Goal: Information Seeking & Learning: Learn about a topic

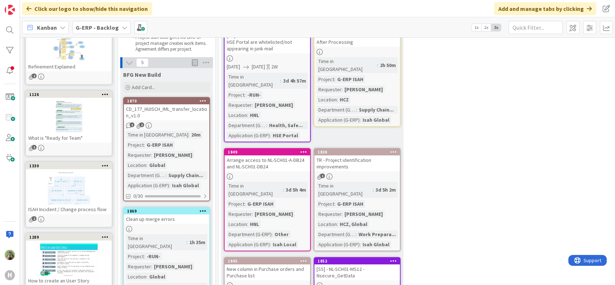
click at [101, 30] on b "G-ERP - Backlog" at bounding box center [97, 27] width 43 height 7
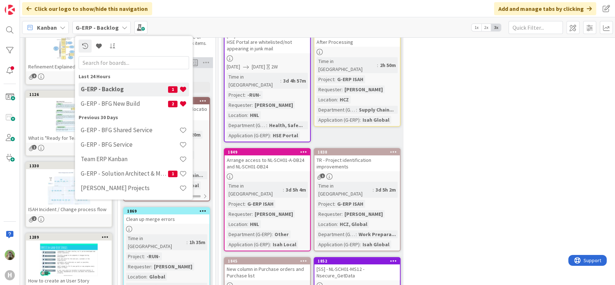
click at [124, 90] on h4 "G-ERP - Backlog" at bounding box center [124, 89] width 87 height 7
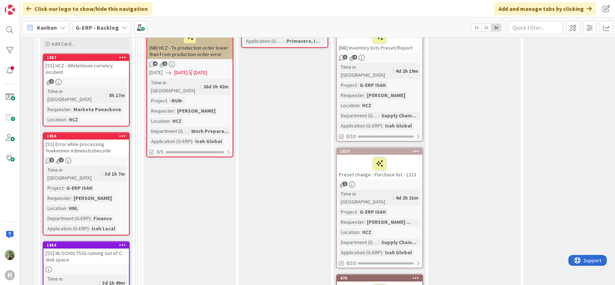
scroll to position [765, 80]
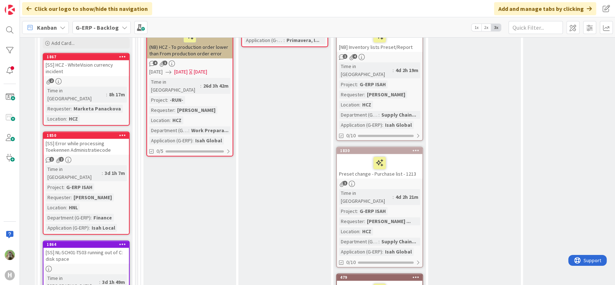
click at [404, 154] on div "Preset change - Purchase list - 1213" at bounding box center [380, 166] width 86 height 25
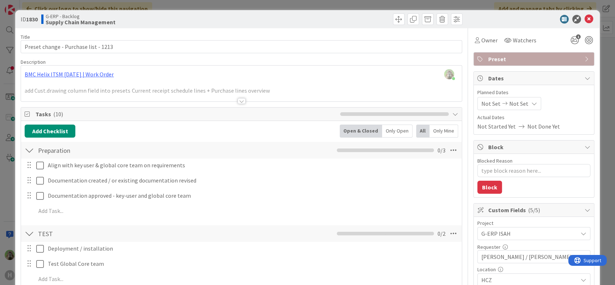
click at [280, 76] on div "[PERSON_NAME] just joined BMC Helix ITSM [DATE] | Work Order add Cust.drawing c…" at bounding box center [241, 84] width 441 height 36
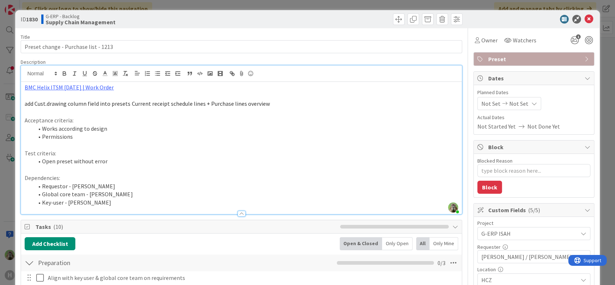
click at [4, 173] on div "ID 1830 G-ERP - Backlog Supply Chain Management Title 37 / 128 Preset change - …" at bounding box center [307, 142] width 615 height 285
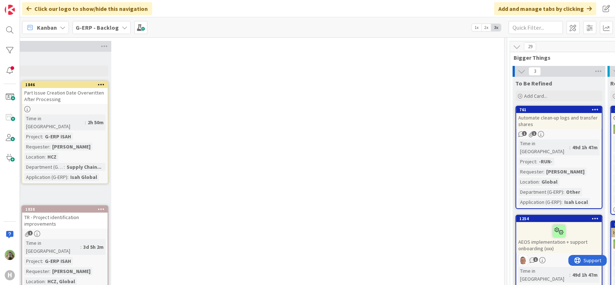
scroll to position [0, 292]
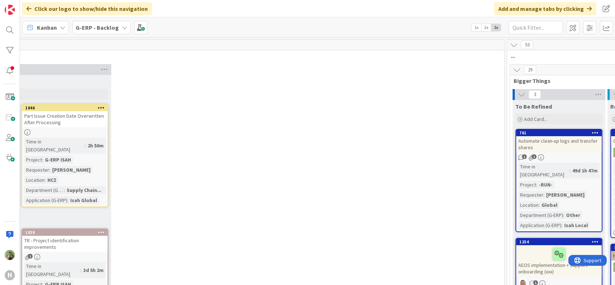
click at [516, 69] on icon at bounding box center [517, 70] width 8 height 8
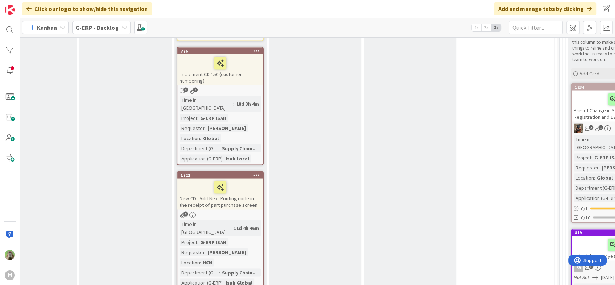
scroll to position [1401, 240]
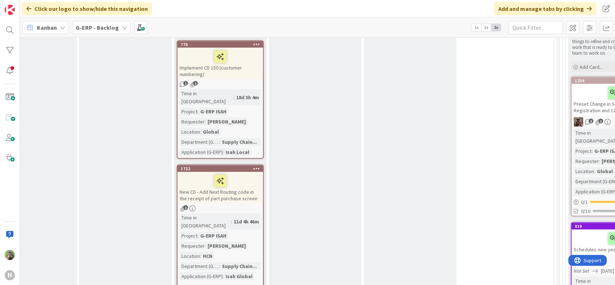
click at [244, 172] on div "New CD - Add Next Routing code in the receipt of part purchase screen" at bounding box center [221, 187] width 86 height 31
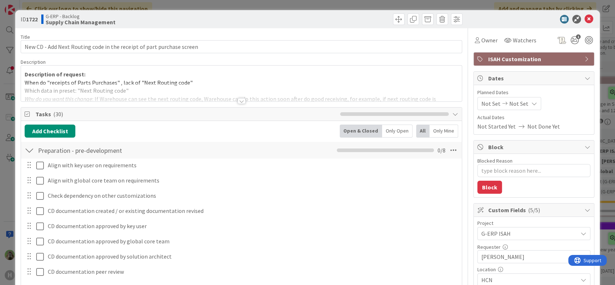
click at [255, 96] on div at bounding box center [241, 92] width 441 height 18
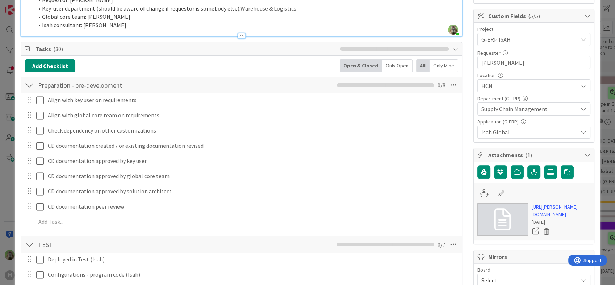
scroll to position [33, 0]
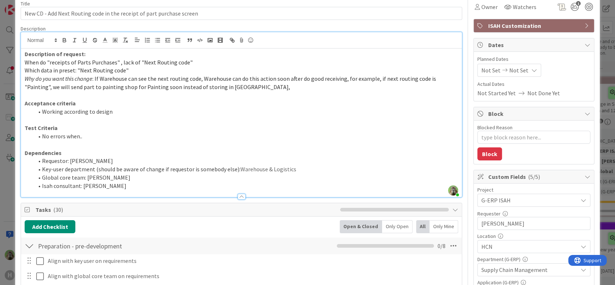
click at [323, 171] on li "Key-user department (should be aware of change if requestor is somebody else): …" at bounding box center [245, 169] width 425 height 8
click at [1, 177] on div "ID 1722 G-ERP - Backlog Supply Chain Management Title 70 / 128 New CD - Add Nex…" at bounding box center [307, 142] width 615 height 285
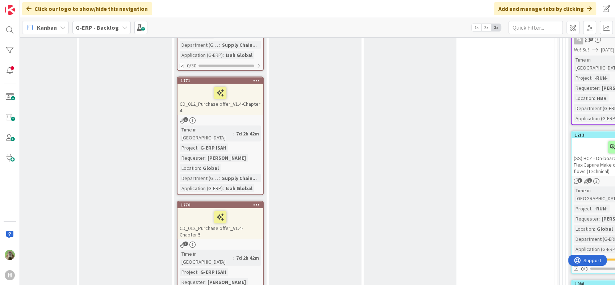
scroll to position [1642, 240]
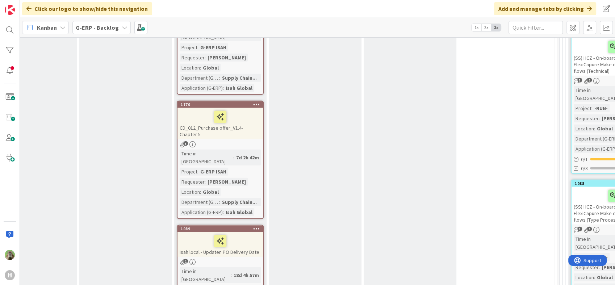
scroll to position [1723, 240]
click at [247, 232] on div "Isah local - Updaten PO Delivery Date" at bounding box center [221, 244] width 86 height 25
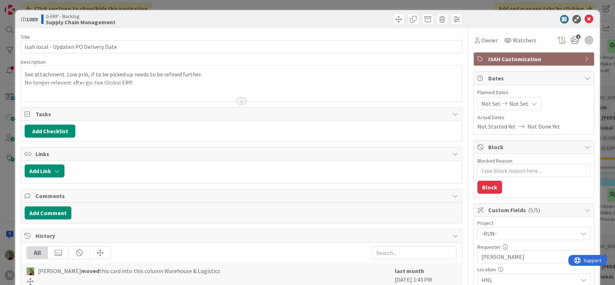
click at [206, 91] on div at bounding box center [241, 92] width 441 height 18
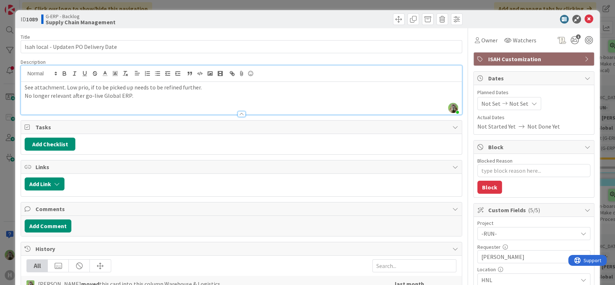
click at [9, 171] on div "ID 1089 G-ERP - Backlog Supply Chain Management Title 37 / 128 Isah local - Upd…" at bounding box center [307, 142] width 615 height 285
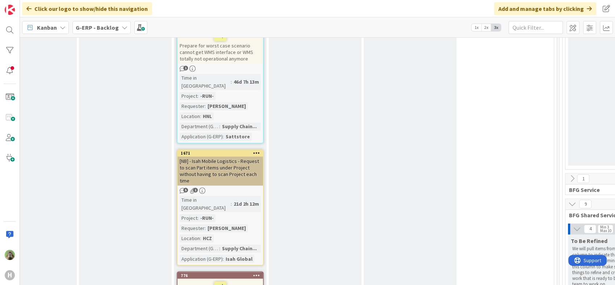
scroll to position [1200, 240]
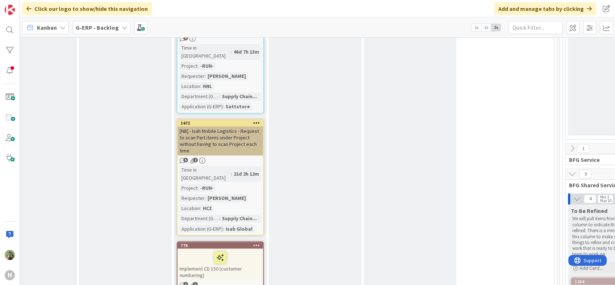
click at [570, 170] on icon at bounding box center [573, 174] width 8 height 8
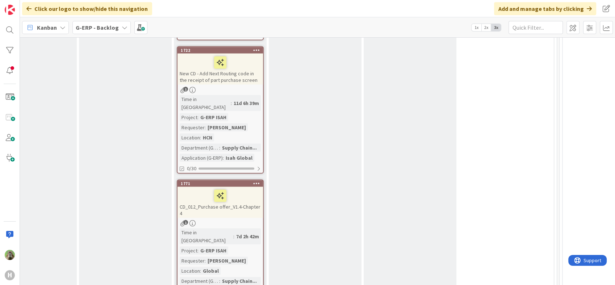
scroll to position [1562, 240]
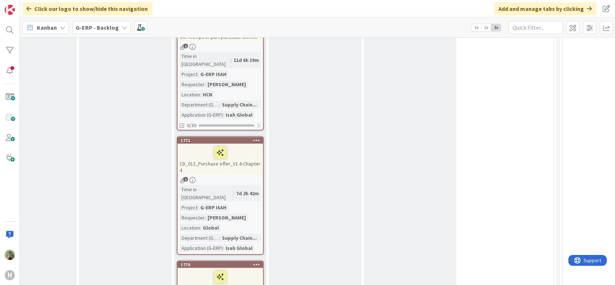
click at [250, 137] on link "1771 CD_012_Purchase offer_V1.4-Chapter 4 1 Time in Column : 7d 2h 42m Project …" at bounding box center [220, 196] width 87 height 119
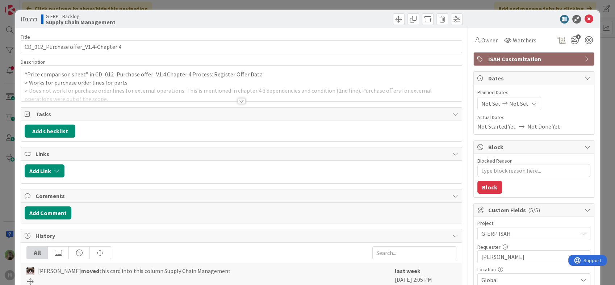
click at [192, 87] on div at bounding box center [241, 92] width 441 height 18
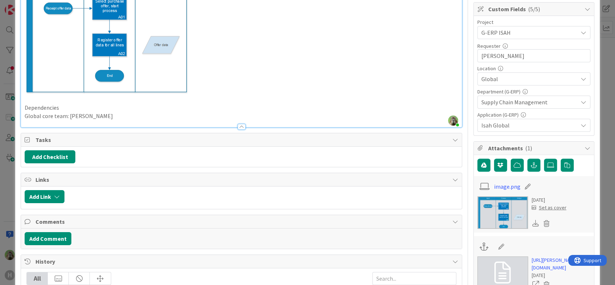
scroll to position [403, 0]
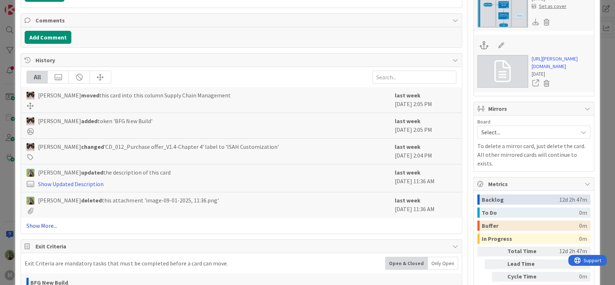
click at [35, 227] on link "Show More..." at bounding box center [241, 225] width 430 height 9
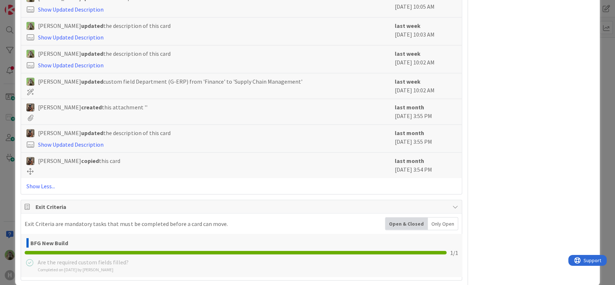
scroll to position [1634, 0]
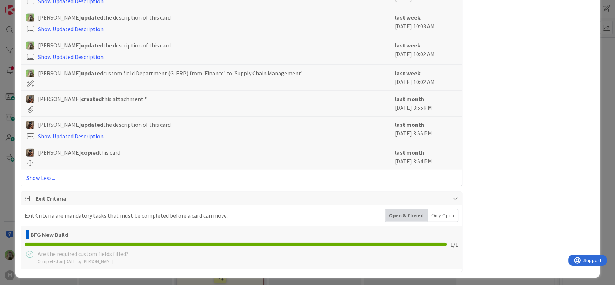
click at [10, 188] on div "ID 1771 G-ERP - Backlog Supply Chain Management Title 36 / 128 CD_012_Purchase …" at bounding box center [307, 142] width 615 height 285
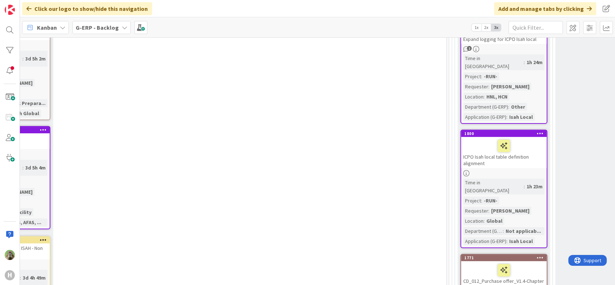
scroll to position [138, 350]
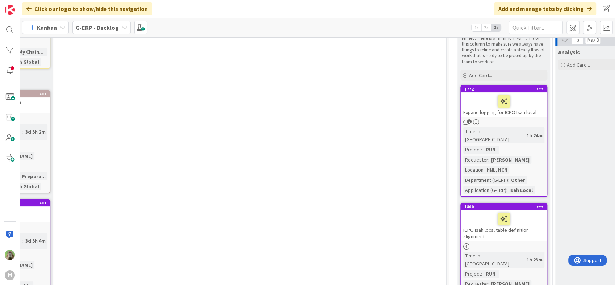
click at [526, 111] on div "Expand logging for ICPO Isah local" at bounding box center [504, 104] width 86 height 25
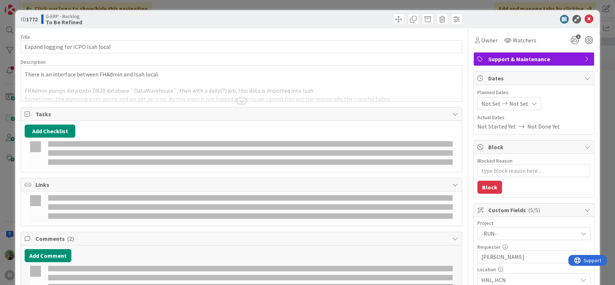
type textarea "x"
select select "sql"
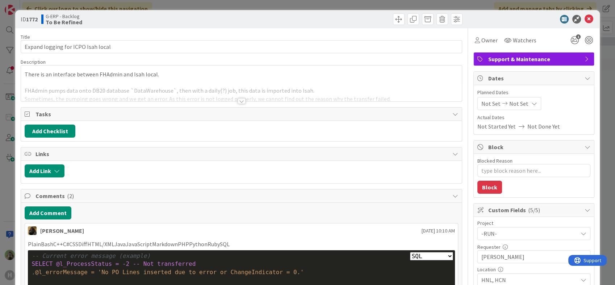
click at [0, 172] on html "H Click our logo to show/hide this navigation Add and manage tabs by clicking K…" at bounding box center [307, 142] width 615 height 285
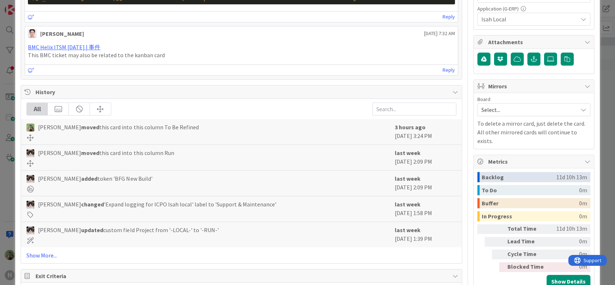
scroll to position [322, 0]
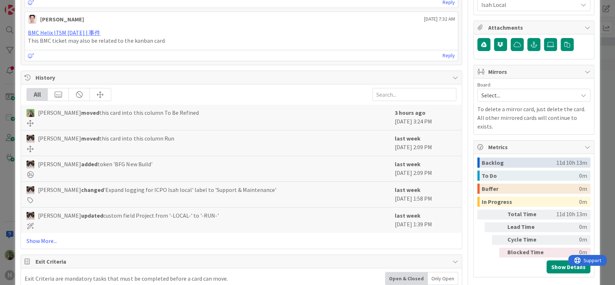
click at [9, 167] on div "ID 1772 G-ERP - Backlog To Be Refined Title 34 / 128 Expand logging for ICPO Is…" at bounding box center [307, 142] width 615 height 285
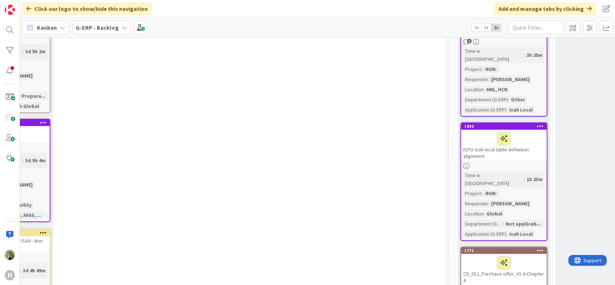
scroll to position [340, 350]
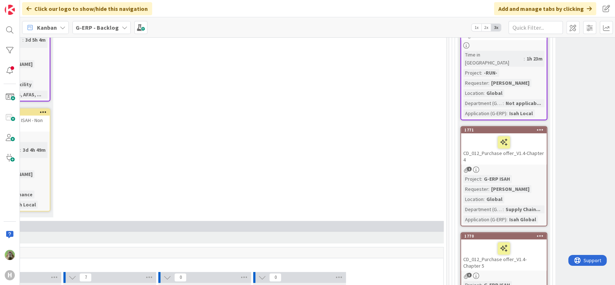
click at [506, 139] on div "CD_012_Purchase offer_V1.4-Chapter 4" at bounding box center [504, 148] width 86 height 31
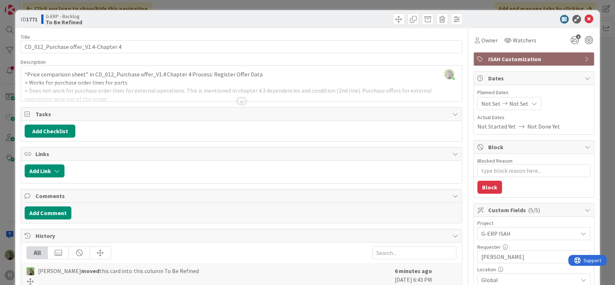
click at [284, 91] on div at bounding box center [241, 92] width 441 height 18
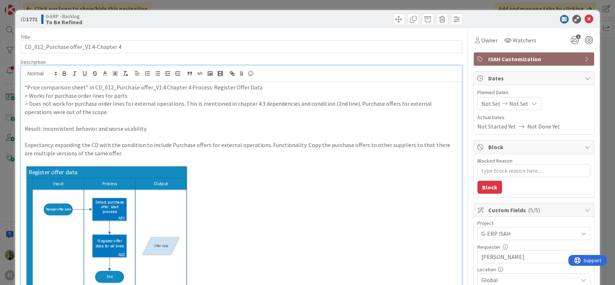
click at [6, 187] on div "ID 1771 G-ERP - Backlog To Be Refined Title 36 / 128 CD_012_Purchase offer_V1.4…" at bounding box center [307, 142] width 615 height 285
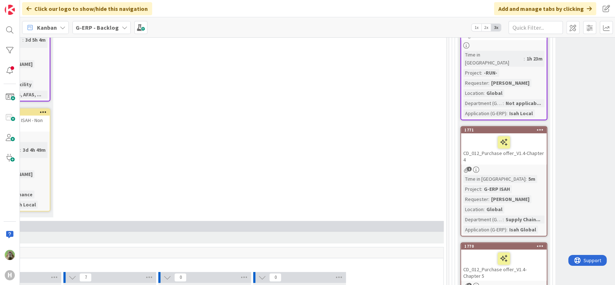
click at [485, 141] on div "CD_012_Purchase offer_V1.4-Chapter 4" at bounding box center [504, 148] width 86 height 31
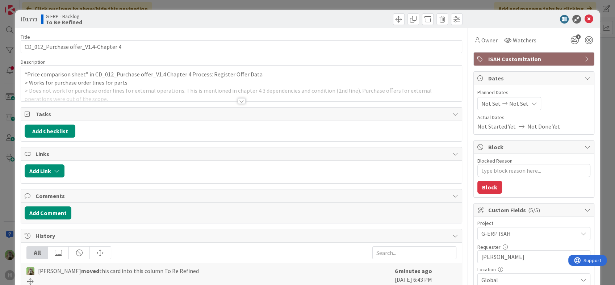
click at [154, 79] on div "“Price comparison sheet” in CD_012_Purchase offer_V1.4 Chapter 4 Process: Regis…" at bounding box center [241, 84] width 441 height 36
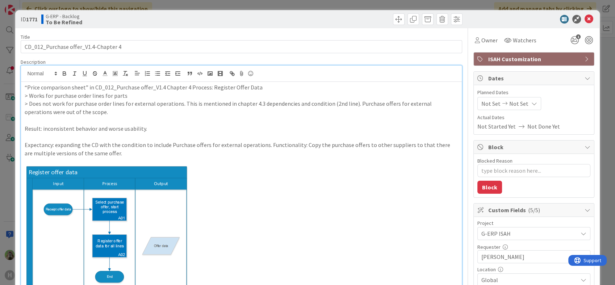
click at [4, 202] on div "ID 1771 G-ERP - Backlog To Be Refined Title 36 / 128 CD_012_Purchase offer_V1.4…" at bounding box center [307, 142] width 615 height 285
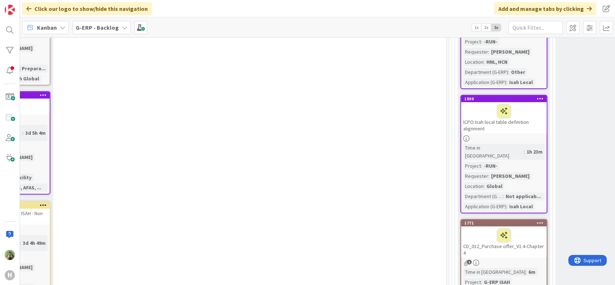
scroll to position [340, 350]
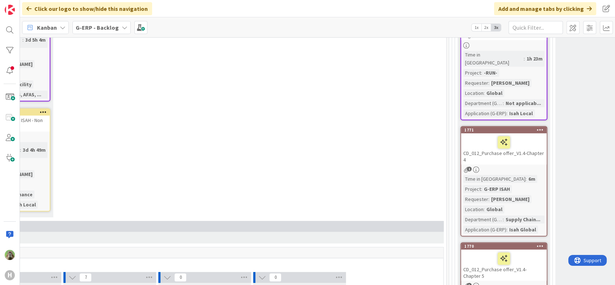
click at [527, 141] on div "CD_012_Purchase offer_V1.4-Chapter 4" at bounding box center [504, 148] width 86 height 31
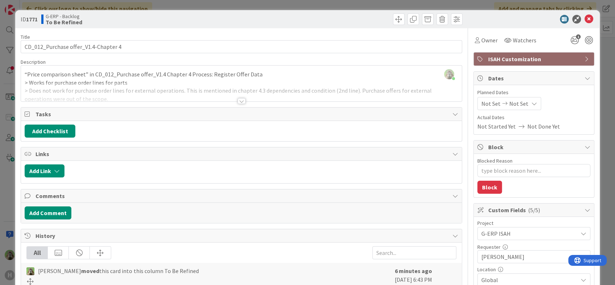
click at [0, 211] on html "H Click our logo to show/hide this navigation Add and manage tabs by clicking K…" at bounding box center [307, 142] width 615 height 285
click at [587, 20] on icon at bounding box center [589, 19] width 9 height 9
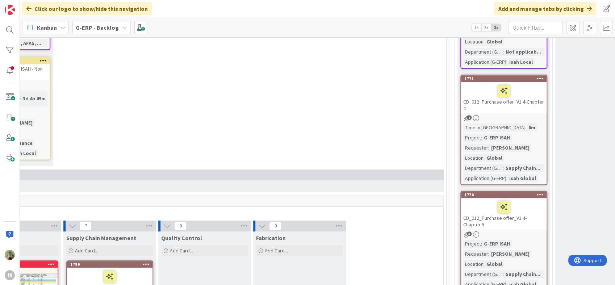
scroll to position [420, 350]
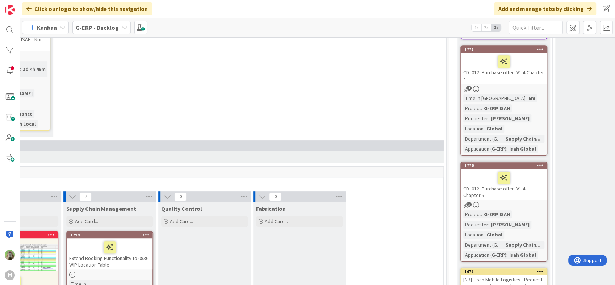
click at [528, 173] on div "CD_012_Purchase offer_V1.4- Chapter 5" at bounding box center [504, 184] width 86 height 31
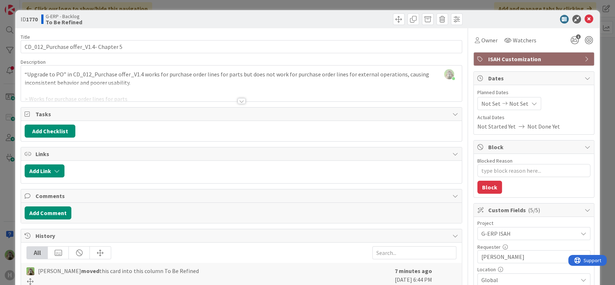
click at [10, 203] on div "ID 1770 G-ERP - Backlog To Be Refined Title 37 / 128 CD_012_Purchase offer_V1.4…" at bounding box center [307, 142] width 615 height 285
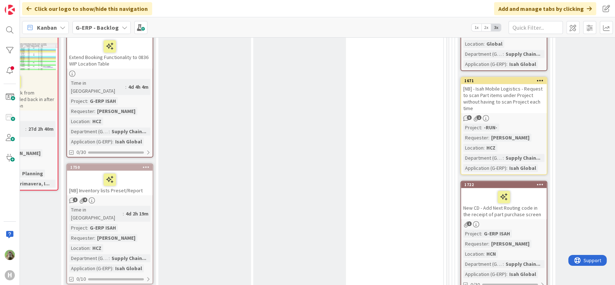
scroll to position [541, 350]
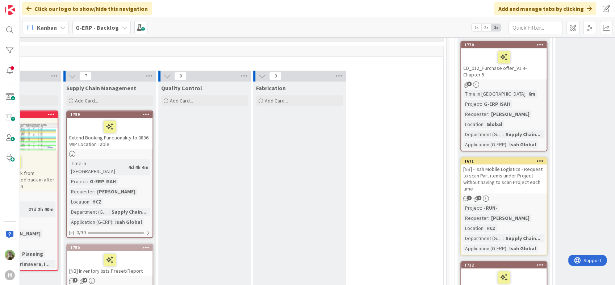
click at [526, 165] on div "[NB] - Isah Mobile Logistics - Request to scan Part items under Project without…" at bounding box center [504, 179] width 86 height 29
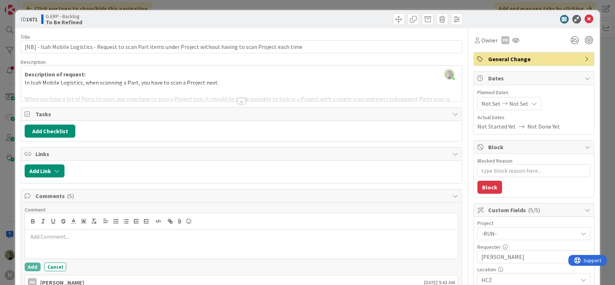
click at [277, 83] on div at bounding box center [241, 92] width 441 height 18
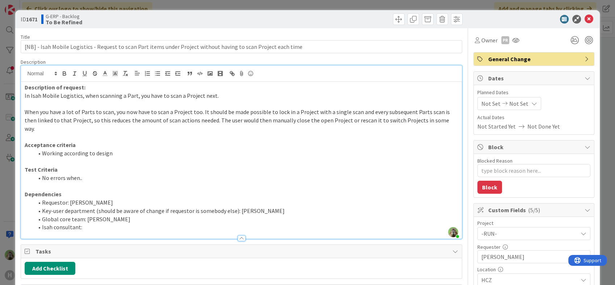
click at [12, 200] on div "ID 1671 G-ERP - Backlog To Be Refined Title 112 / 128 [NB] - Isah Mobile Logist…" at bounding box center [307, 142] width 615 height 285
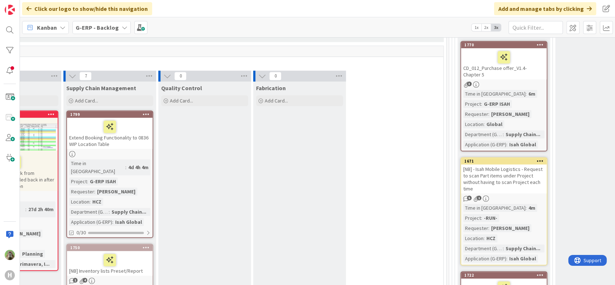
scroll to position [702, 350]
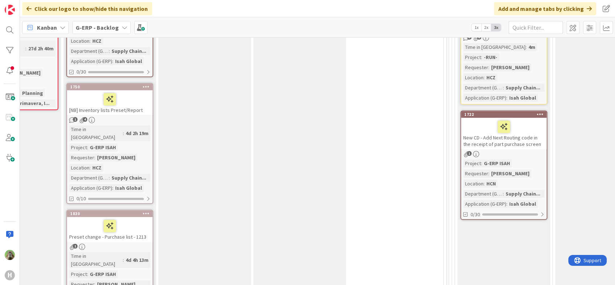
click at [525, 123] on div "New CD - Add Next Routing code in the receipt of part purchase screen" at bounding box center [504, 133] width 86 height 31
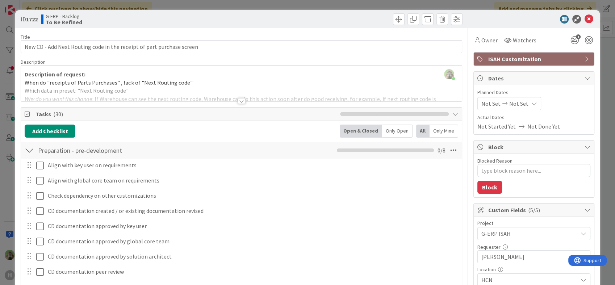
click at [13, 183] on div "ID 1722 G-ERP - Backlog To Be Refined Title 70 / 128 New CD - Add Next Routing …" at bounding box center [307, 142] width 615 height 285
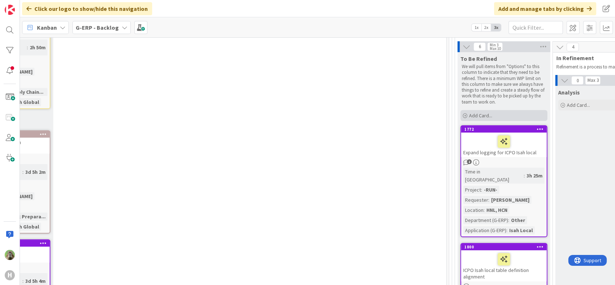
scroll to position [219, 350]
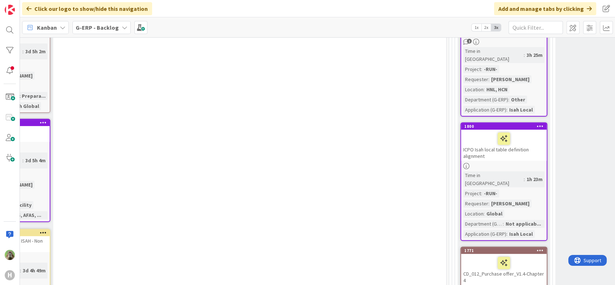
click at [526, 259] on div "CD_012_Purchase offer_V1.4-Chapter 4" at bounding box center [504, 269] width 86 height 31
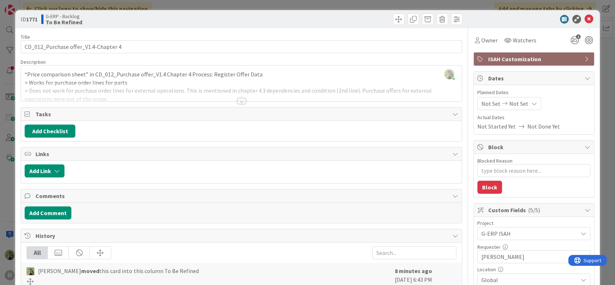
click at [206, 80] on div "[PERSON_NAME] just joined “Price comparison sheet” in CD_012_Purchase offer_V1.…" at bounding box center [241, 84] width 441 height 36
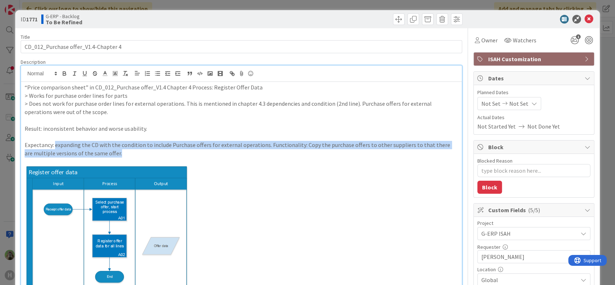
drag, startPoint x: 134, startPoint y: 154, endPoint x: 55, endPoint y: 141, distance: 80.4
click at [55, 141] on p "Expectancy: expanding the CD with the condition to include Purchase offers for …" at bounding box center [241, 149] width 433 height 16
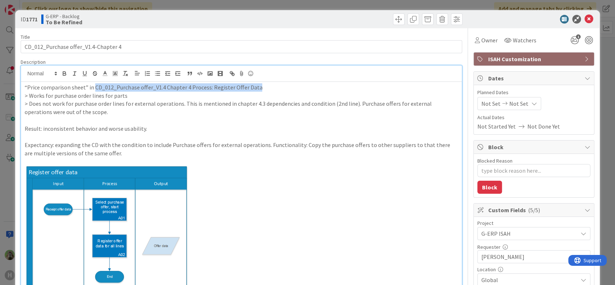
drag, startPoint x: 274, startPoint y: 86, endPoint x: 94, endPoint y: 79, distance: 181.0
click at [94, 79] on div "[PERSON_NAME] just joined “Price comparison sheet” in CD_012_Purchase offer_V1.…" at bounding box center [241, 197] width 441 height 263
copy p "CD_012_Purchase offer_V1.4 Chapter 4 Process: Register Offer Data"
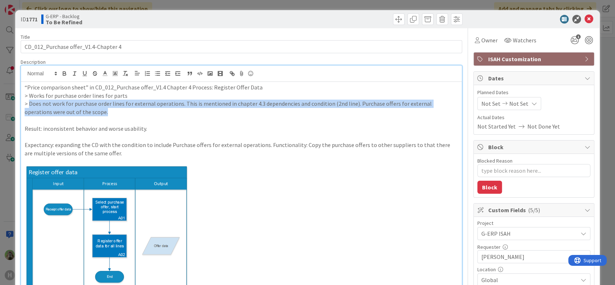
drag, startPoint x: 82, startPoint y: 113, endPoint x: 29, endPoint y: 100, distance: 54.4
click at [29, 100] on p "> Does not work for purchase order lines for external operations. This is menti…" at bounding box center [241, 108] width 433 height 16
copy p "Does not work for purchase order lines for external operations. This is mention…"
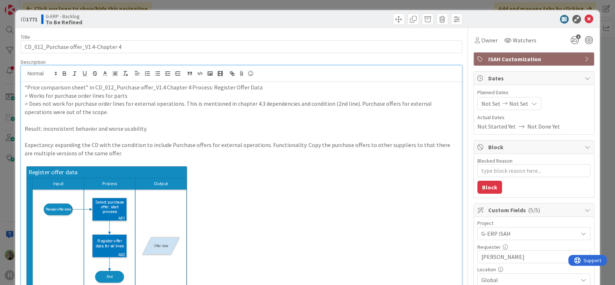
drag, startPoint x: 9, startPoint y: 207, endPoint x: 12, endPoint y: 202, distance: 6.0
click at [9, 207] on div "ID 1771 G-ERP - Backlog To Be Refined Title 36 / 128 CD_012_Purchase offer_V1.4…" at bounding box center [307, 142] width 615 height 285
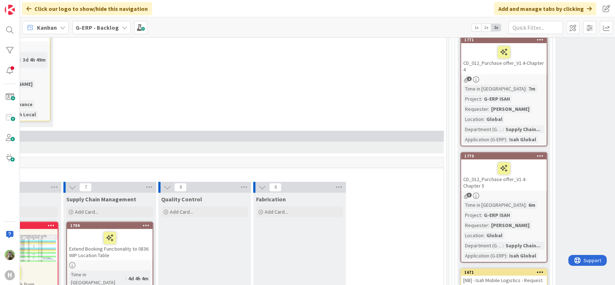
scroll to position [482, 350]
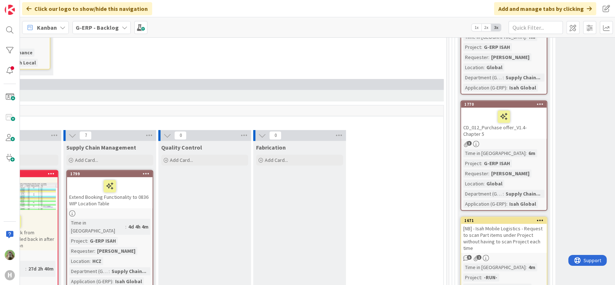
click at [522, 117] on div "CD_012_Purchase offer_V1.4- Chapter 5" at bounding box center [504, 123] width 86 height 31
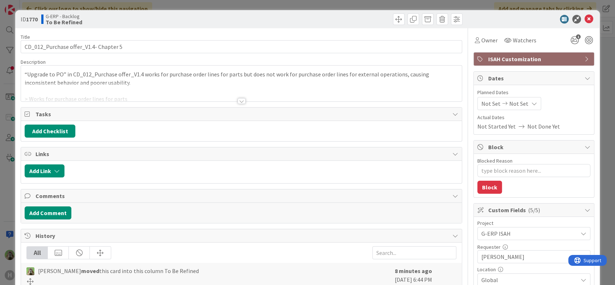
click at [185, 83] on div at bounding box center [241, 92] width 441 height 18
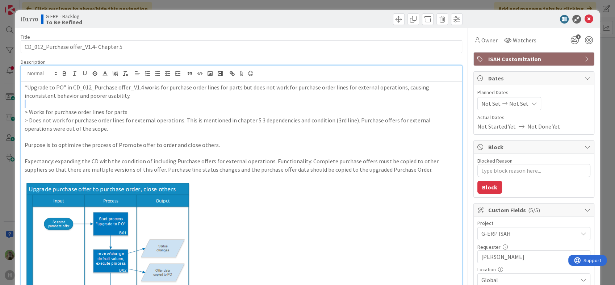
drag, startPoint x: 122, startPoint y: 98, endPoint x: 115, endPoint y: 94, distance: 8.3
click at [115, 94] on div "“Upgrade to PO” in CD_012_Purchase offer_V1.4 works for purchase order lines fo…" at bounding box center [241, 211] width 441 height 259
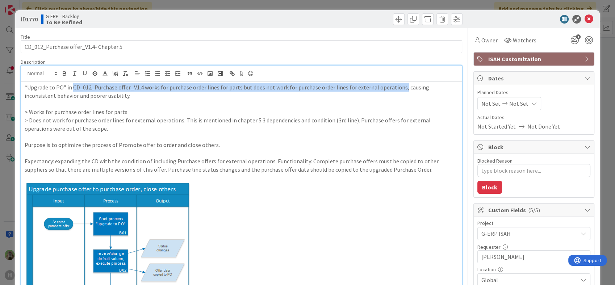
drag, startPoint x: 398, startPoint y: 89, endPoint x: 72, endPoint y: 85, distance: 325.1
click at [72, 85] on p "“Upgrade to PO” in CD_012_Purchase offer_V1.4 works for purchase order lines fo…" at bounding box center [241, 91] width 433 height 16
copy p "CD_012_Purchase offer_V1.4 works for purchase order lines for parts but does no…"
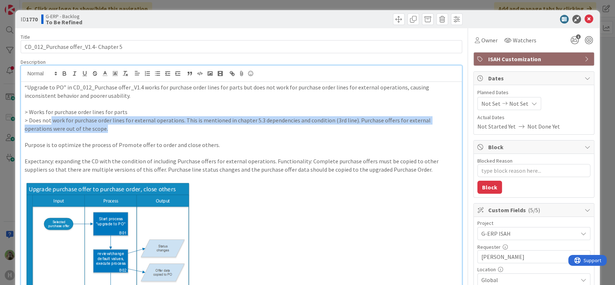
drag, startPoint x: 97, startPoint y: 125, endPoint x: 50, endPoint y: 120, distance: 47.7
click at [50, 120] on p "> Does not work for purchase order lines for external operations. This is menti…" at bounding box center [241, 124] width 433 height 16
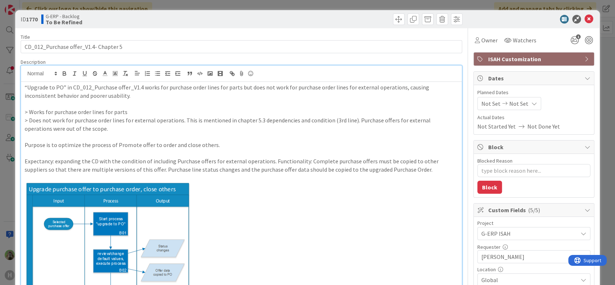
click at [212, 145] on p "Purpose is to optimize the process of Promote offer to order and close others." at bounding box center [241, 145] width 433 height 8
drag, startPoint x: 222, startPoint y: 145, endPoint x: 22, endPoint y: 145, distance: 200.4
click at [22, 145] on div "“Upgrade to PO” in CD_012_Purchase offer_V1.4 works for purchase order lines fo…" at bounding box center [241, 211] width 441 height 259
copy p "Purpose is to optimize the process of Promote offer to order and close others."
click at [140, 150] on p at bounding box center [241, 153] width 433 height 8
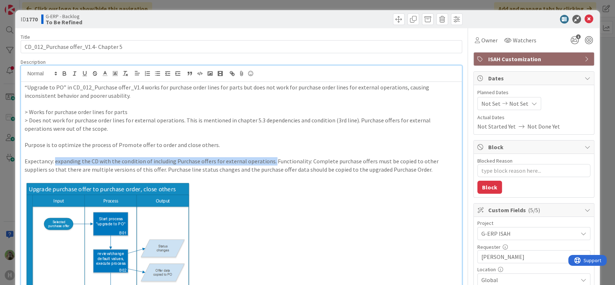
drag, startPoint x: 269, startPoint y: 162, endPoint x: 56, endPoint y: 161, distance: 213.1
click at [56, 161] on p "Expectancy: expanding the CD with the condition of including Purchase offers fo…" at bounding box center [241, 165] width 433 height 16
copy p "expanding the CD with the condition of including Purchase offers for external o…"
click at [5, 187] on div "ID 1770 G-ERP - Backlog To Be Refined Title 37 / 128 CD_012_Purchase offer_V1.4…" at bounding box center [307, 142] width 615 height 285
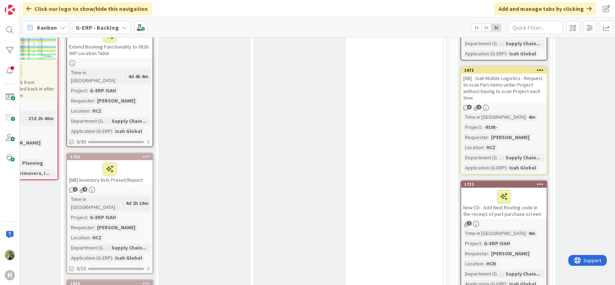
scroll to position [603, 350]
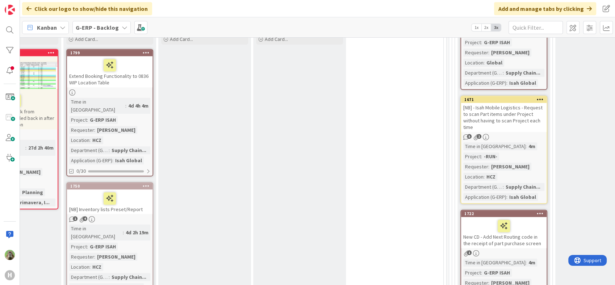
click at [507, 103] on div "[NB] - Isah Mobile Logistics - Request to scan Part items under Project without…" at bounding box center [504, 117] width 86 height 29
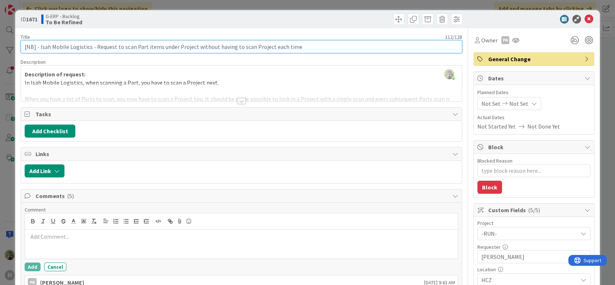
drag, startPoint x: 300, startPoint y: 47, endPoint x: 40, endPoint y: 45, distance: 259.9
click at [40, 45] on input "[NB] - Isah Mobile Logistics - Request to scan Part items under Project without…" at bounding box center [241, 46] width 441 height 13
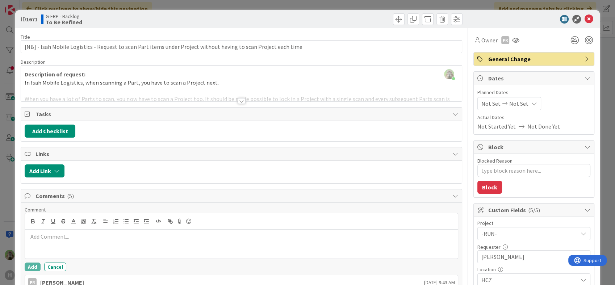
click at [6, 171] on div "ID 1671 G-ERP - Backlog To Be Refined Title 112 / 128 [NB] - Isah Mobile Logist…" at bounding box center [307, 142] width 615 height 285
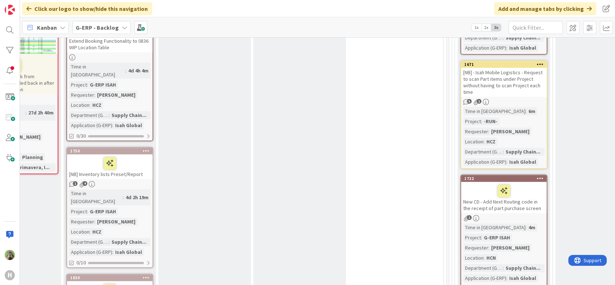
scroll to position [683, 350]
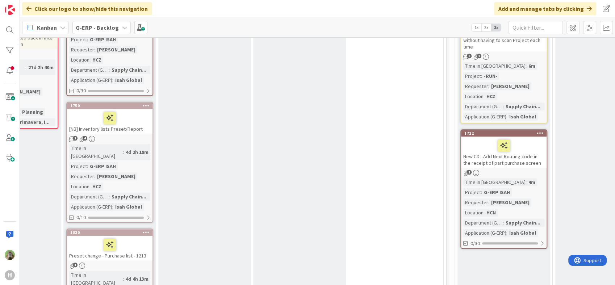
click at [518, 147] on div "New CD - Add Next Routing code in the receipt of part purchase screen" at bounding box center [504, 152] width 86 height 31
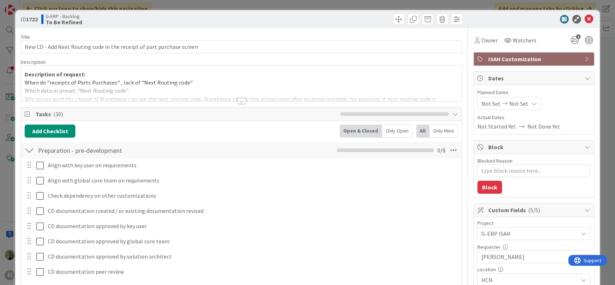
type textarea "x"
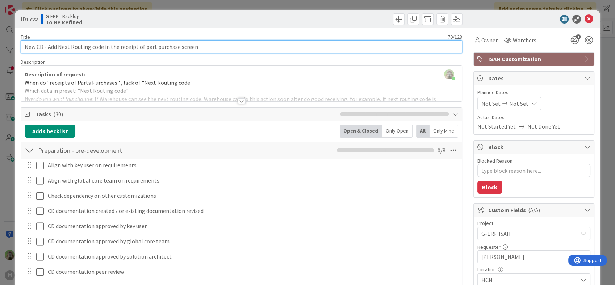
drag, startPoint x: 226, startPoint y: 51, endPoint x: 47, endPoint y: 52, distance: 179.4
click at [47, 52] on input "New CD - Add Next Routing code in the receipt of part purchase screen" at bounding box center [241, 46] width 441 height 13
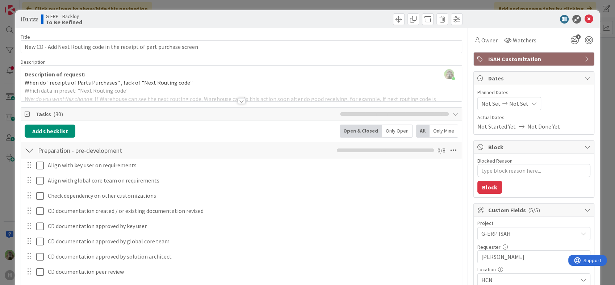
click at [199, 90] on div at bounding box center [241, 92] width 441 height 18
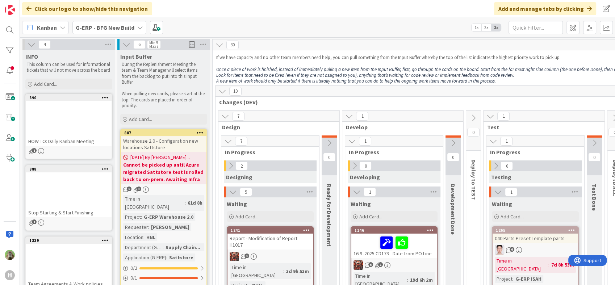
click at [126, 30] on b "G-ERP - BFG New Build" at bounding box center [105, 27] width 59 height 7
